Goal: Browse casually: Explore the website without a specific task or goal

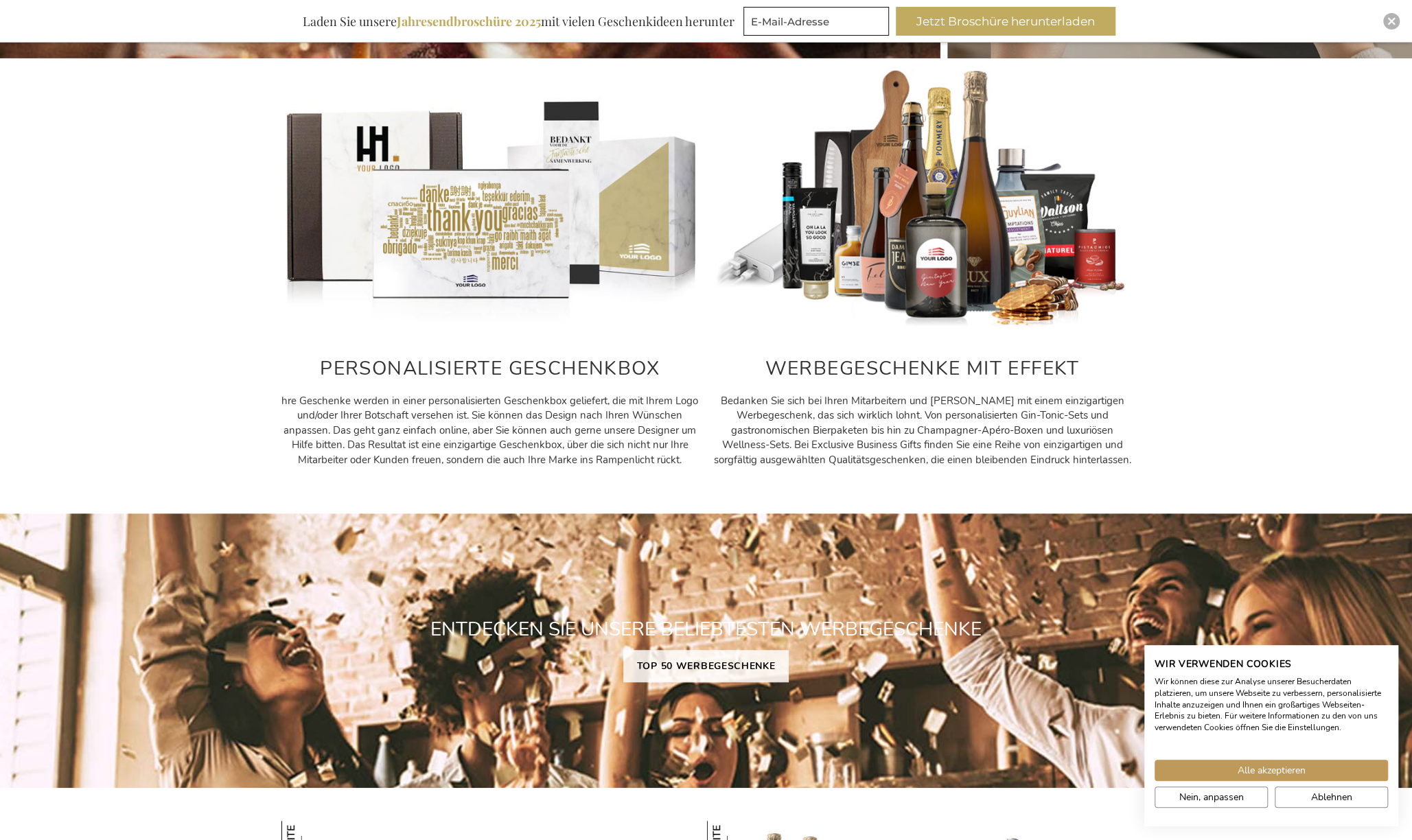
scroll to position [592, 0]
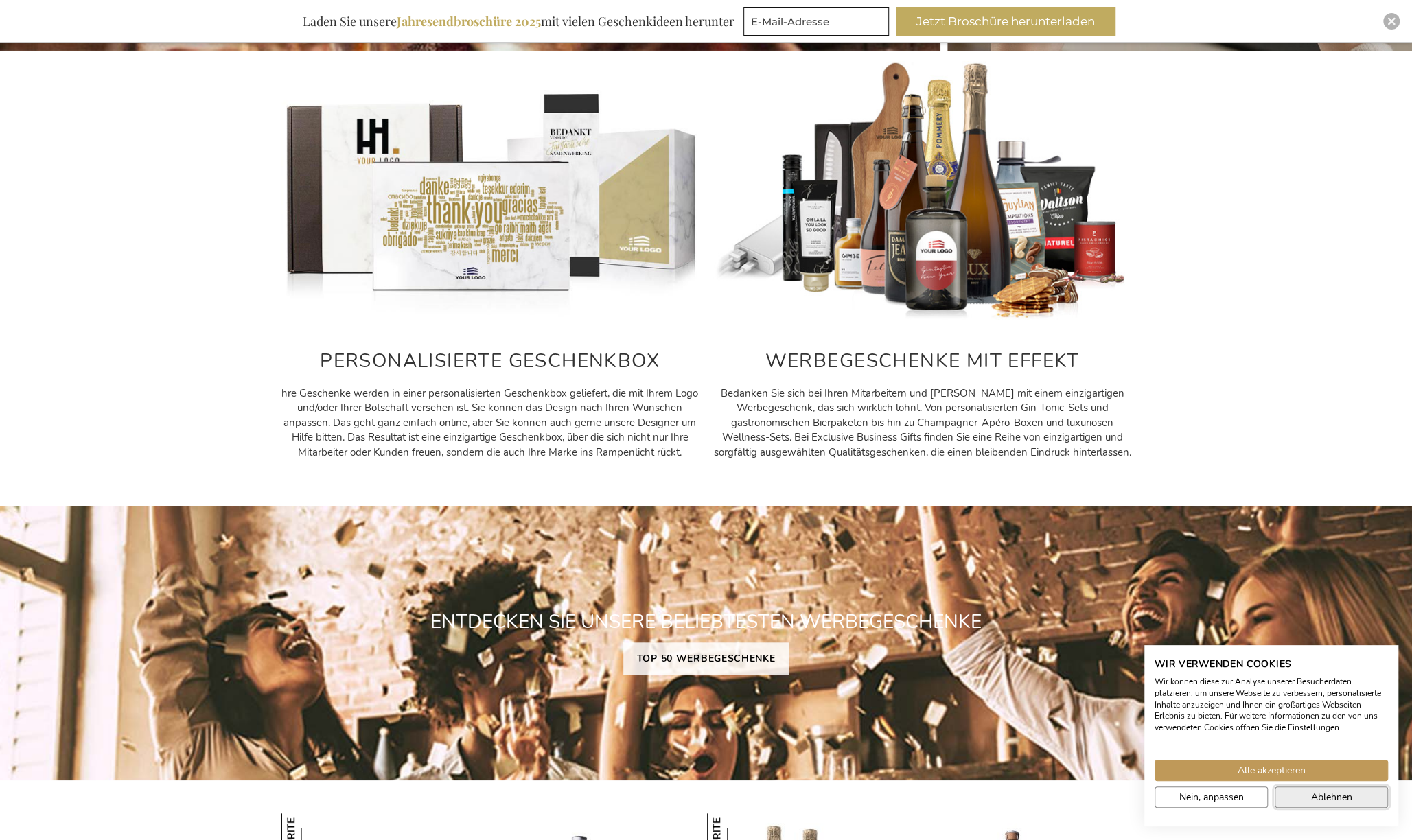
click at [1305, 796] on button "Ablehnen" at bounding box center [1331, 797] width 114 height 21
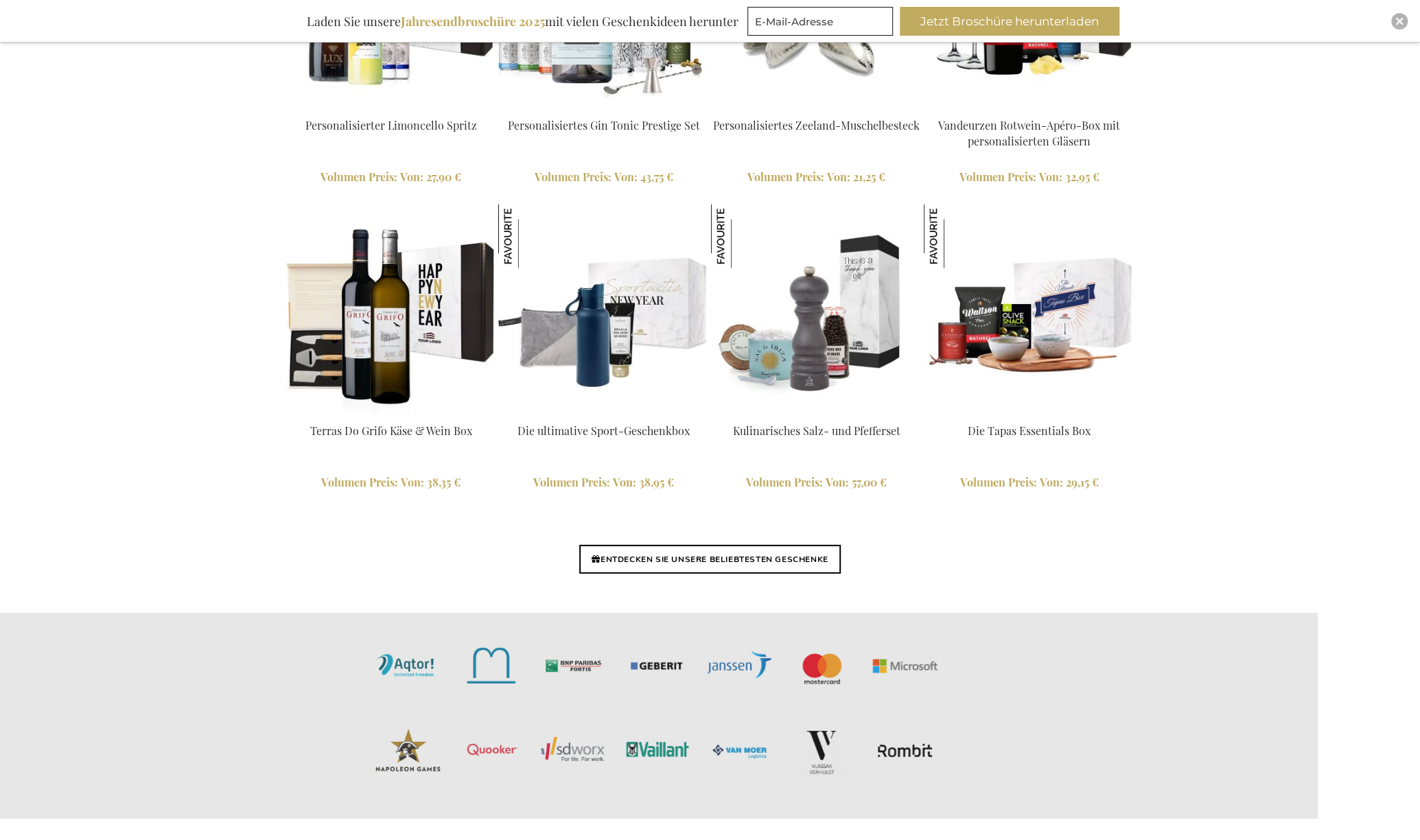
scroll to position [3062, 0]
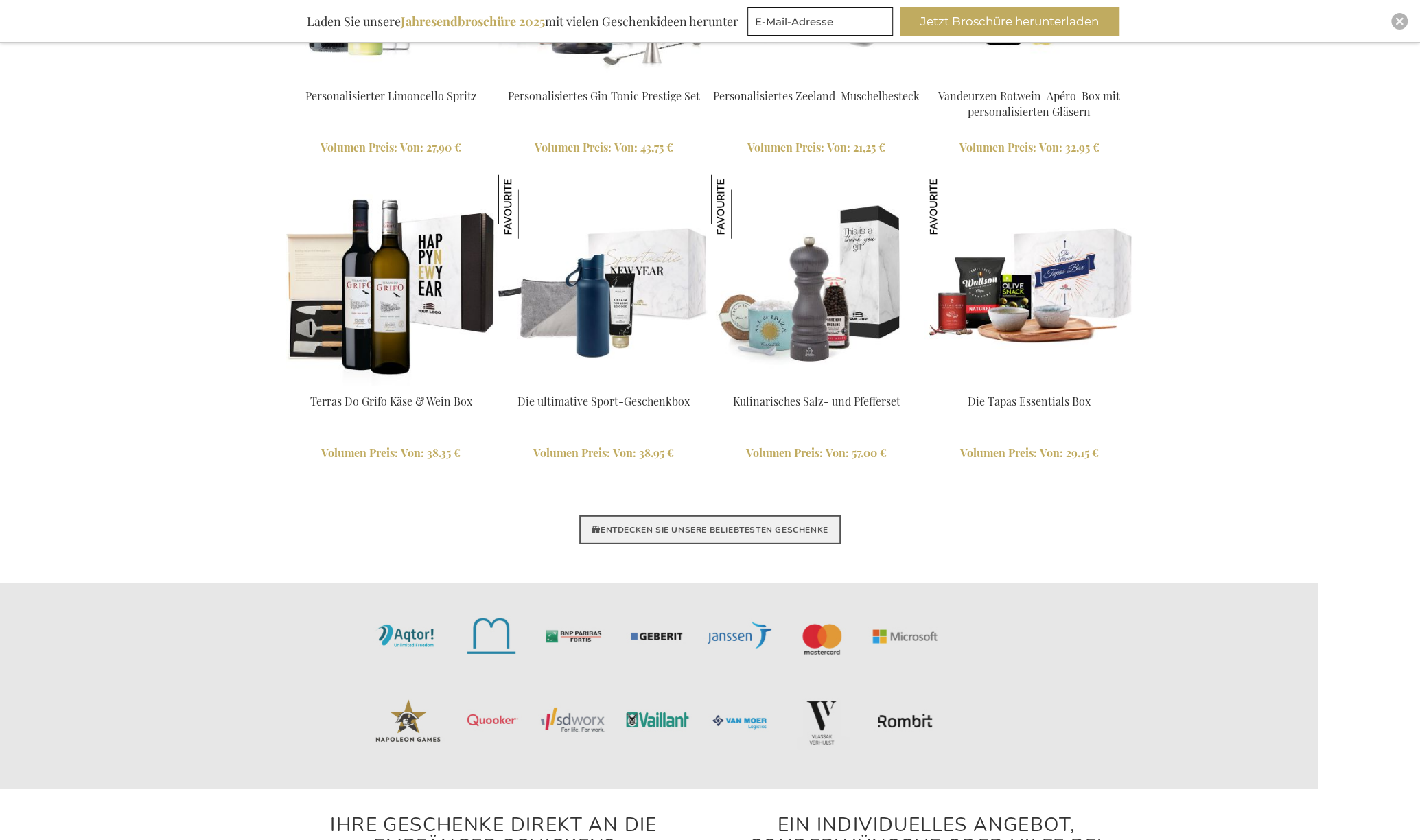
drag, startPoint x: 779, startPoint y: 525, endPoint x: 809, endPoint y: 525, distance: 30.0
click at [779, 525] on link "ENTDECKEN SIE UNSERE BELIEBTESTEN GESCHENKE" at bounding box center [710, 529] width 261 height 29
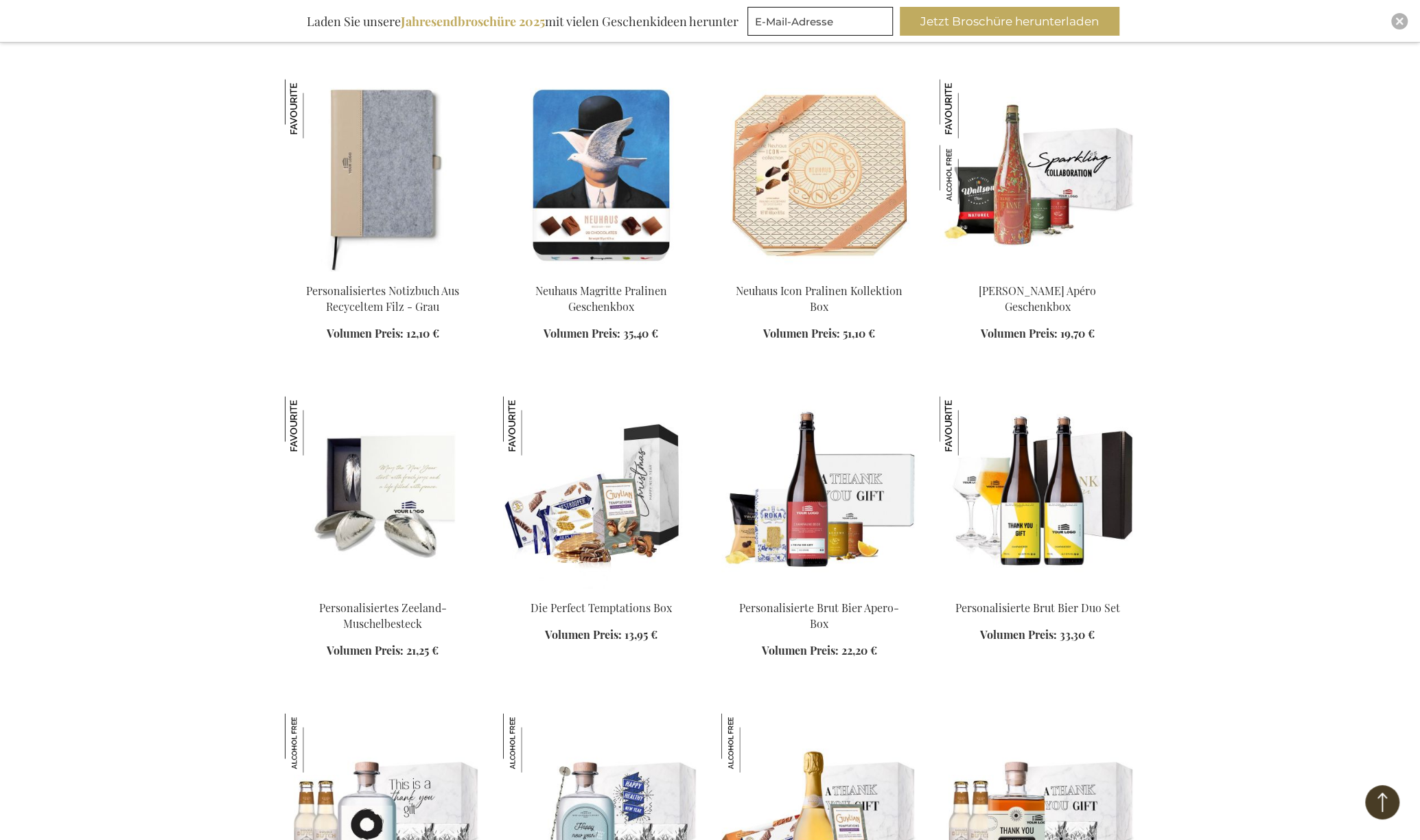
scroll to position [6243, 0]
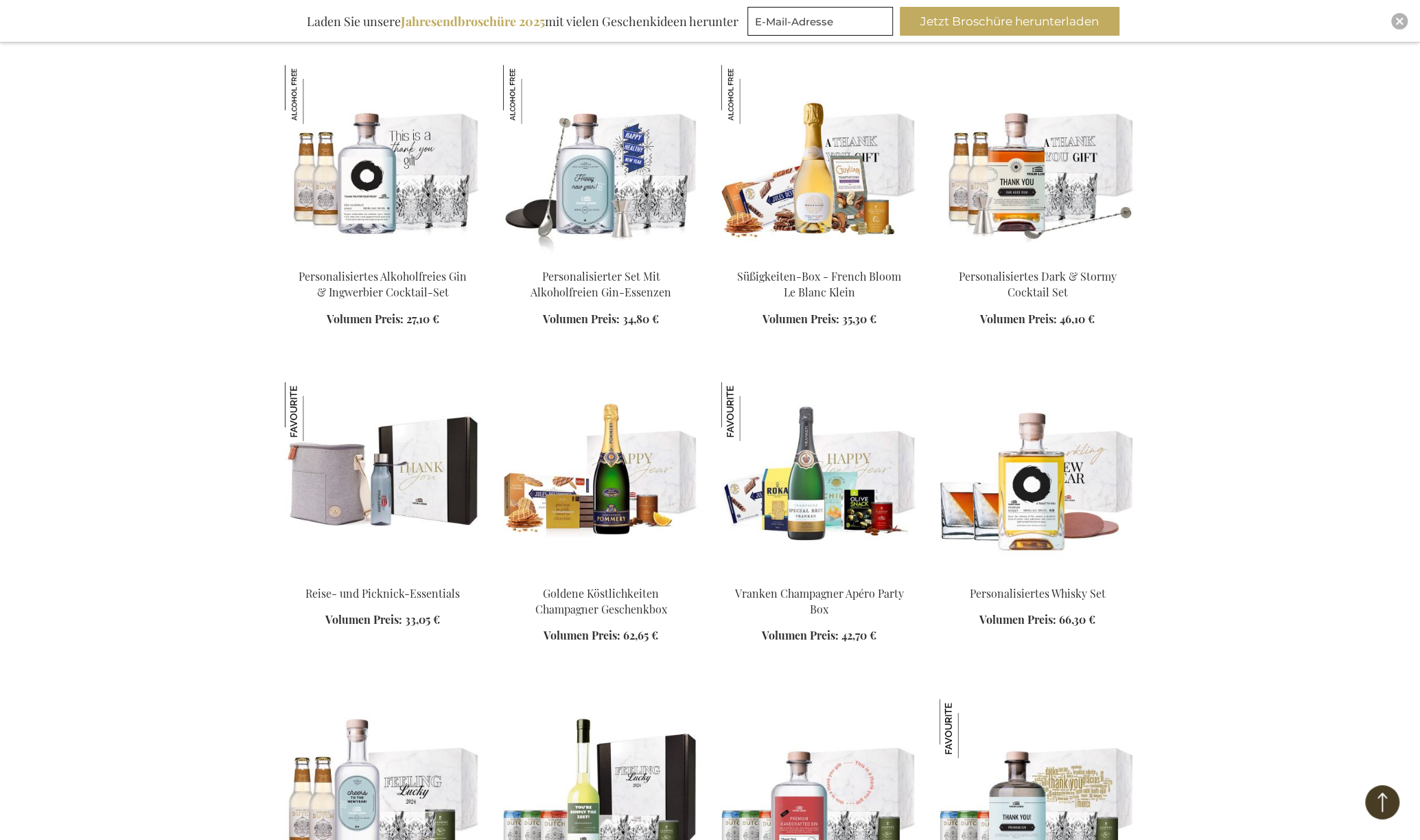
scroll to position [6860, 0]
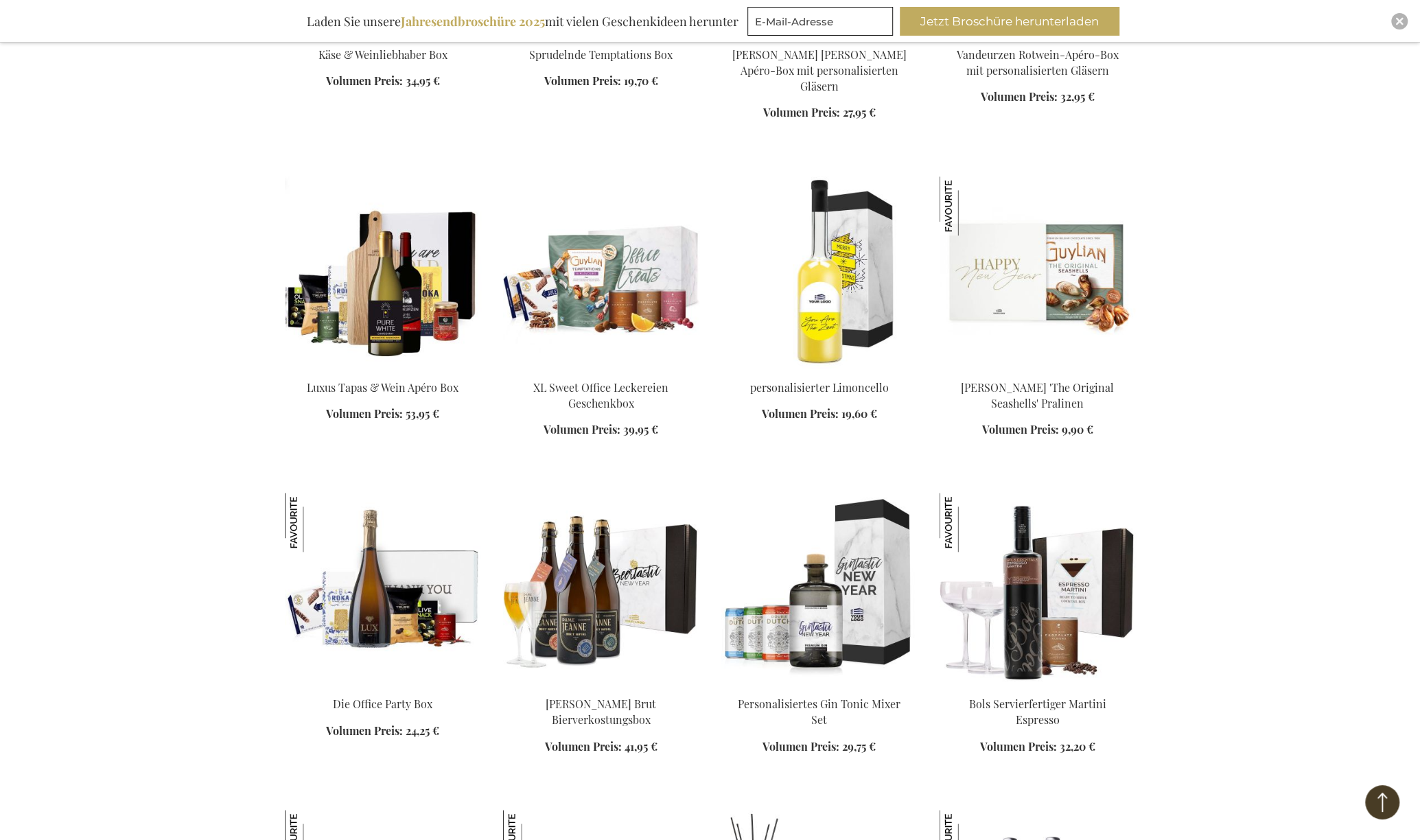
scroll to position [9673, 0]
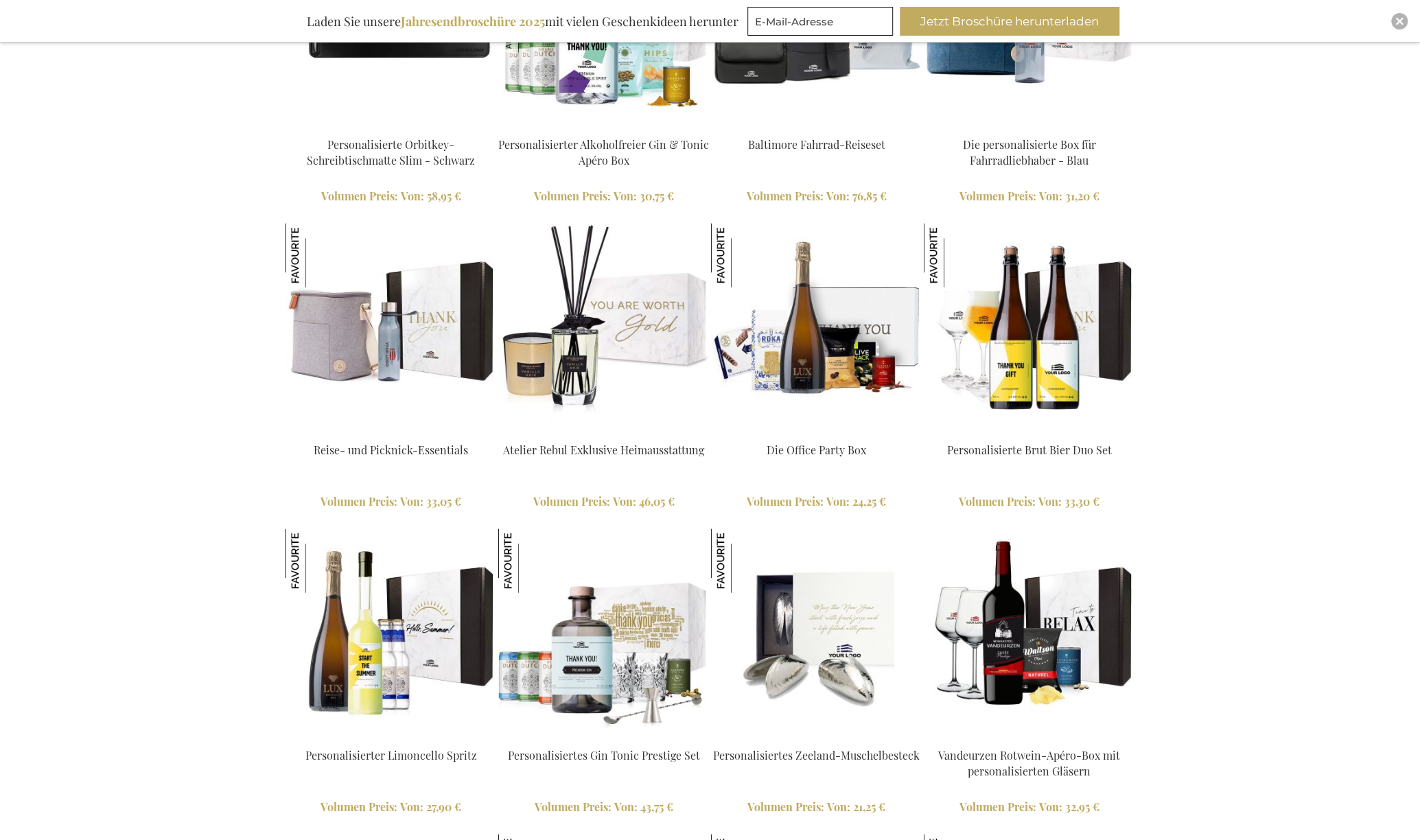
scroll to position [2401, 0]
